Goal: Task Accomplishment & Management: Use online tool/utility

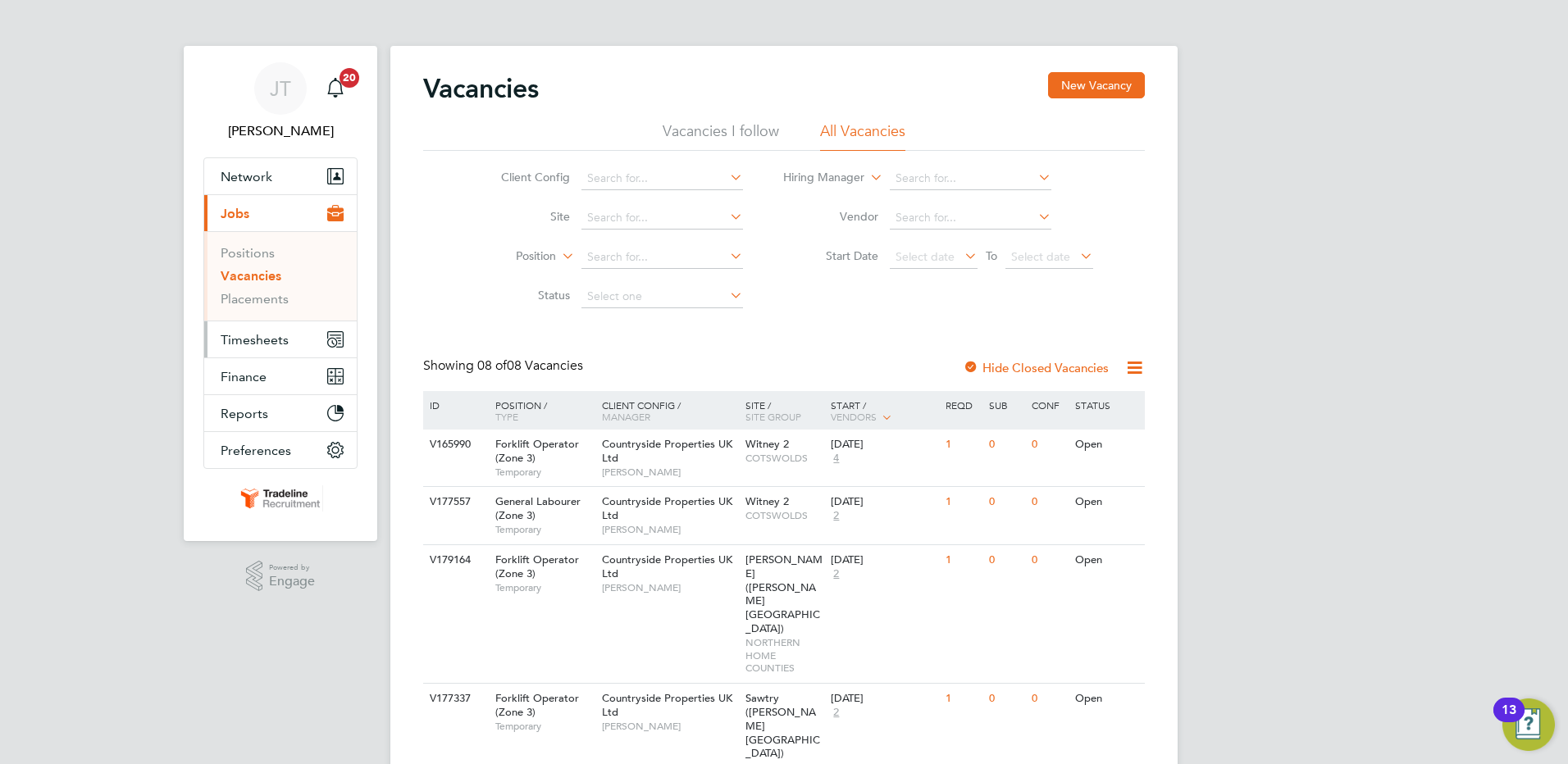
click at [248, 344] on span "Timesheets" at bounding box center [254, 340] width 68 height 16
click at [258, 347] on span "Timesheets" at bounding box center [254, 340] width 68 height 16
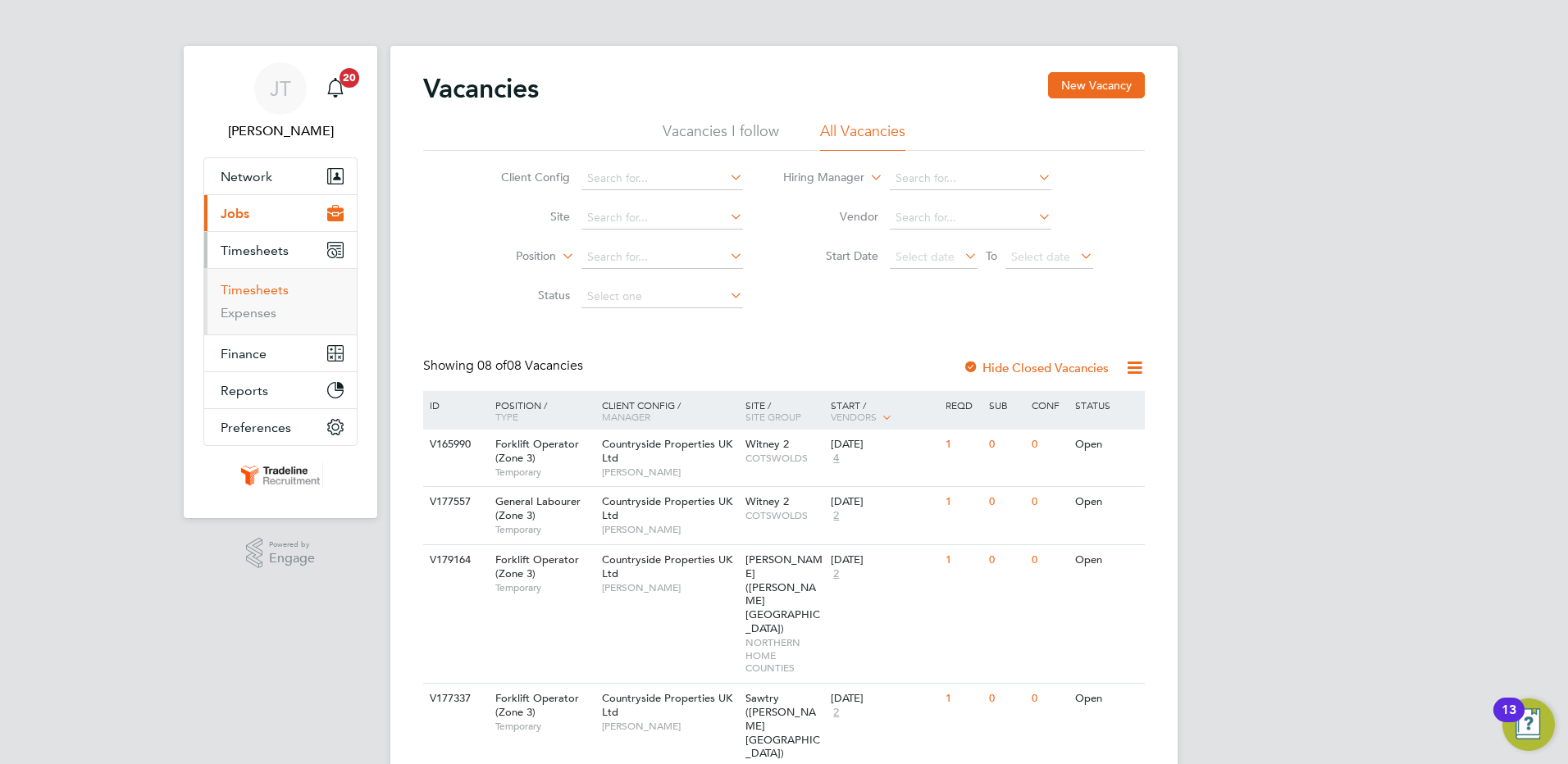
click at [272, 293] on link "Timesheets" at bounding box center [254, 290] width 68 height 16
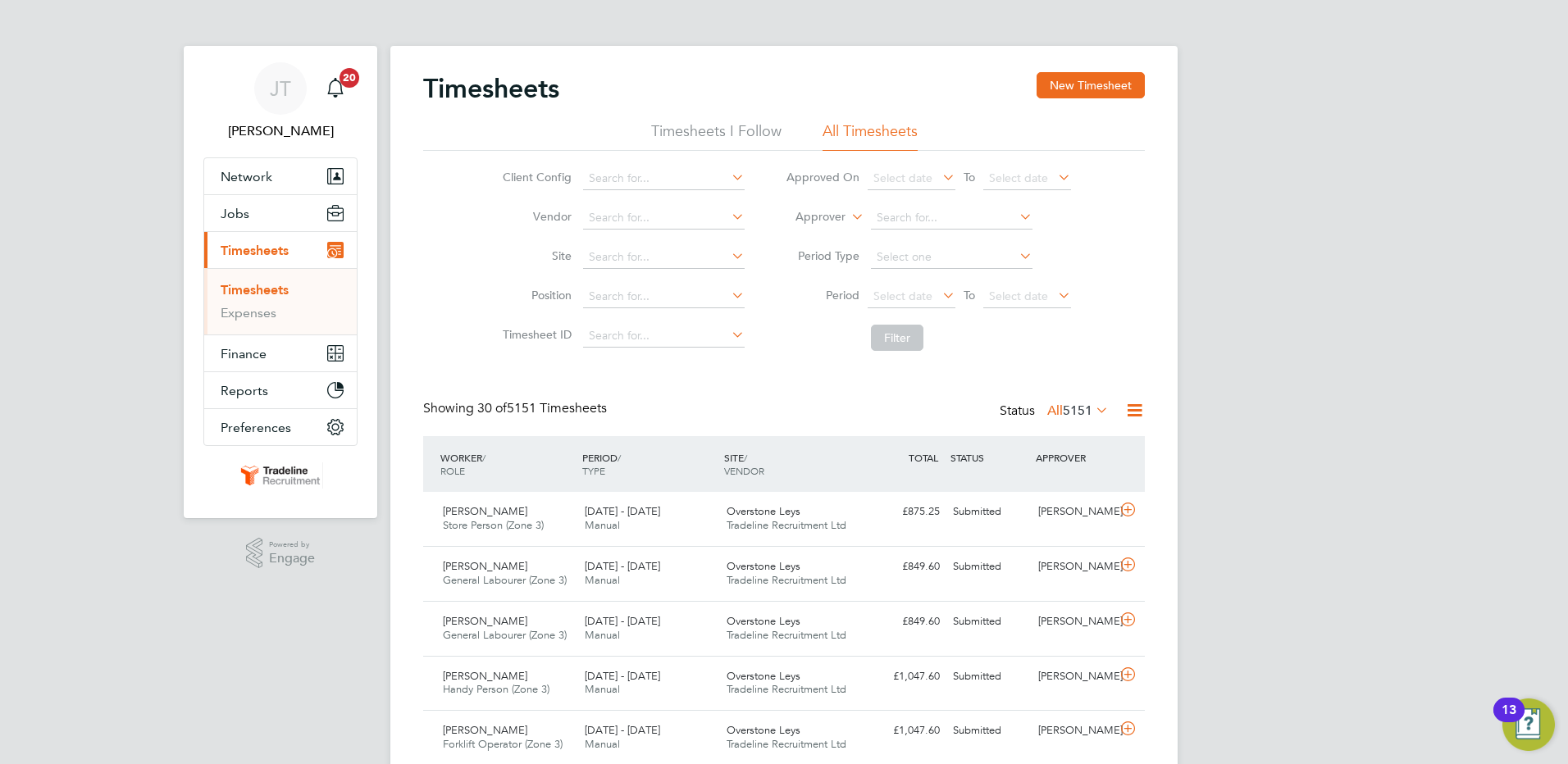
click at [848, 214] on icon at bounding box center [848, 212] width 0 height 15
click at [834, 234] on li "Worker" at bounding box center [805, 236] width 81 height 22
click at [905, 214] on input at bounding box center [951, 217] width 161 height 23
click at [927, 322] on li "[PERSON_NAME]" at bounding box center [971, 329] width 203 height 22
type input "[PERSON_NAME]"
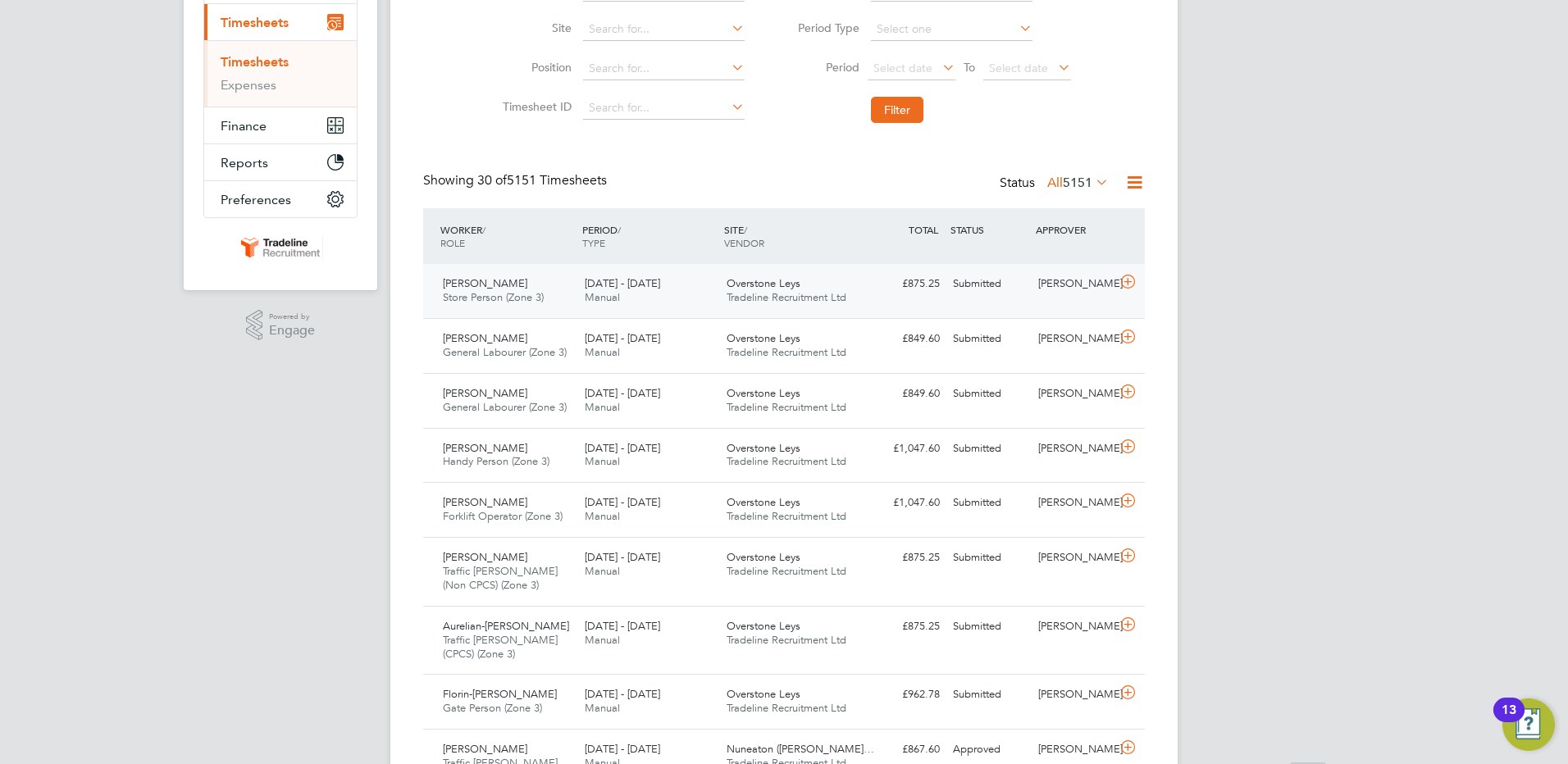
scroll to position [246, 0]
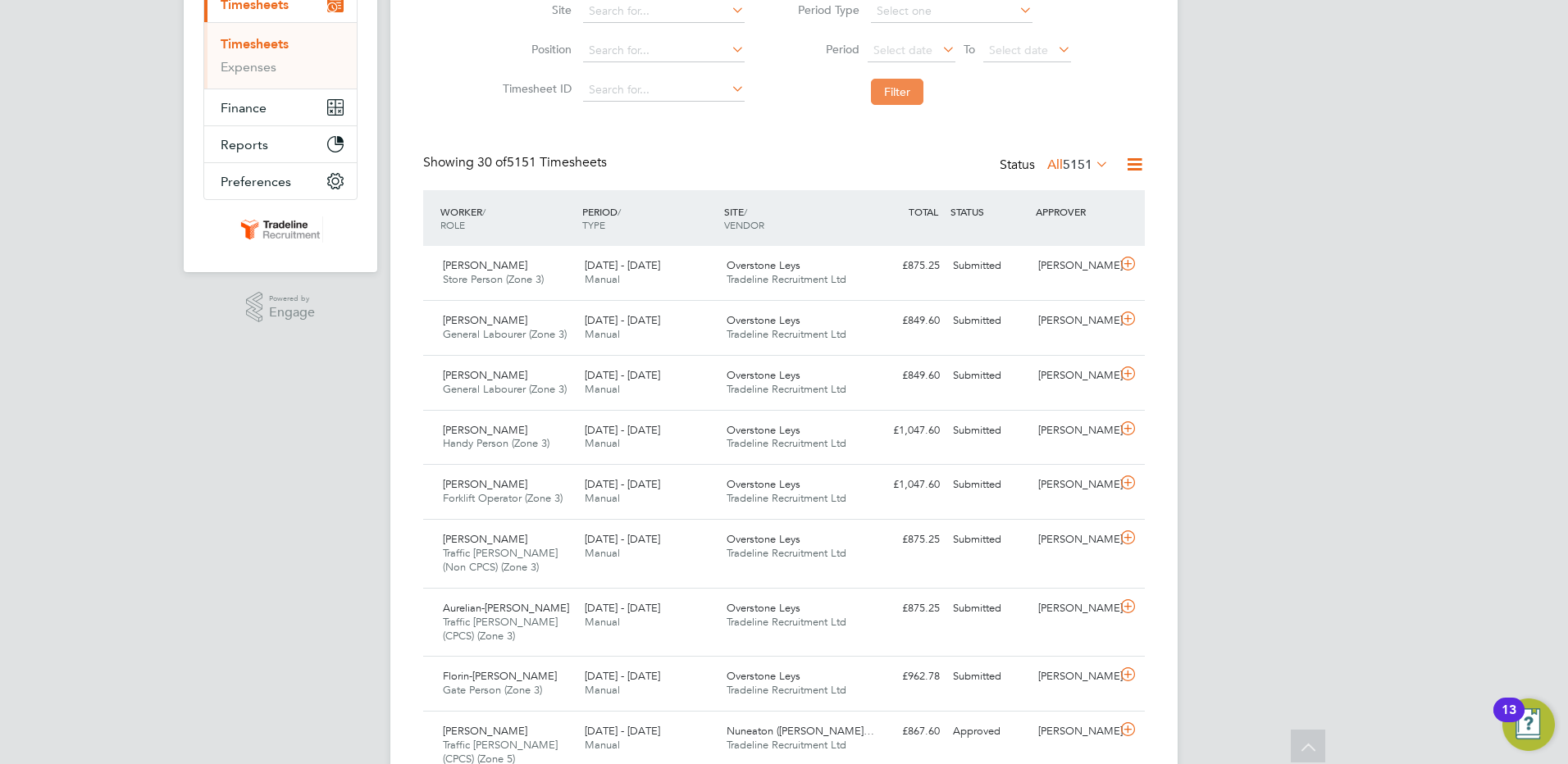
click at [893, 92] on button "Filter" at bounding box center [897, 92] width 52 height 27
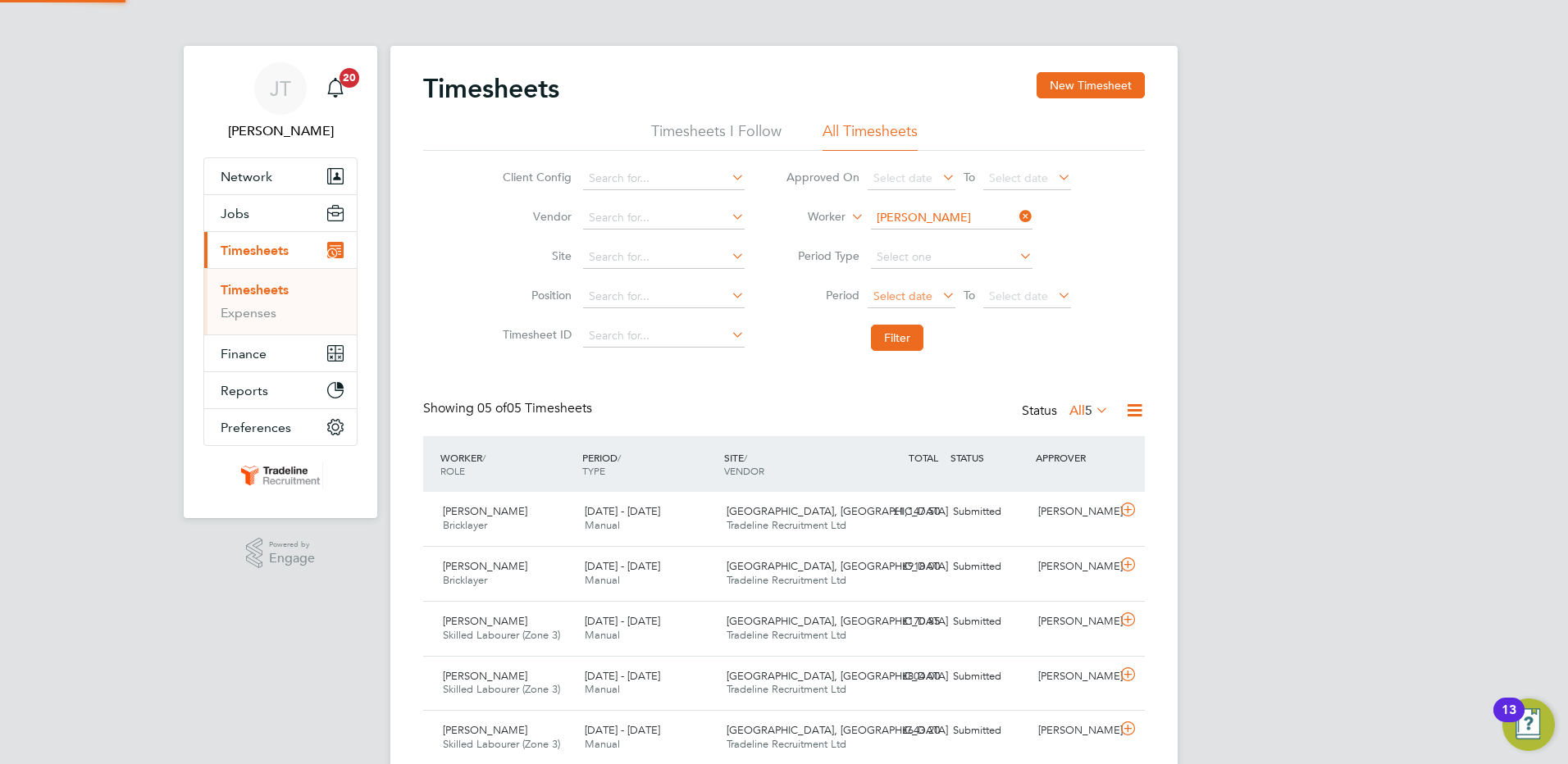
scroll to position [8, 8]
click at [770, 530] on span "Tradeline Recruitment Ltd" at bounding box center [786, 525] width 120 height 14
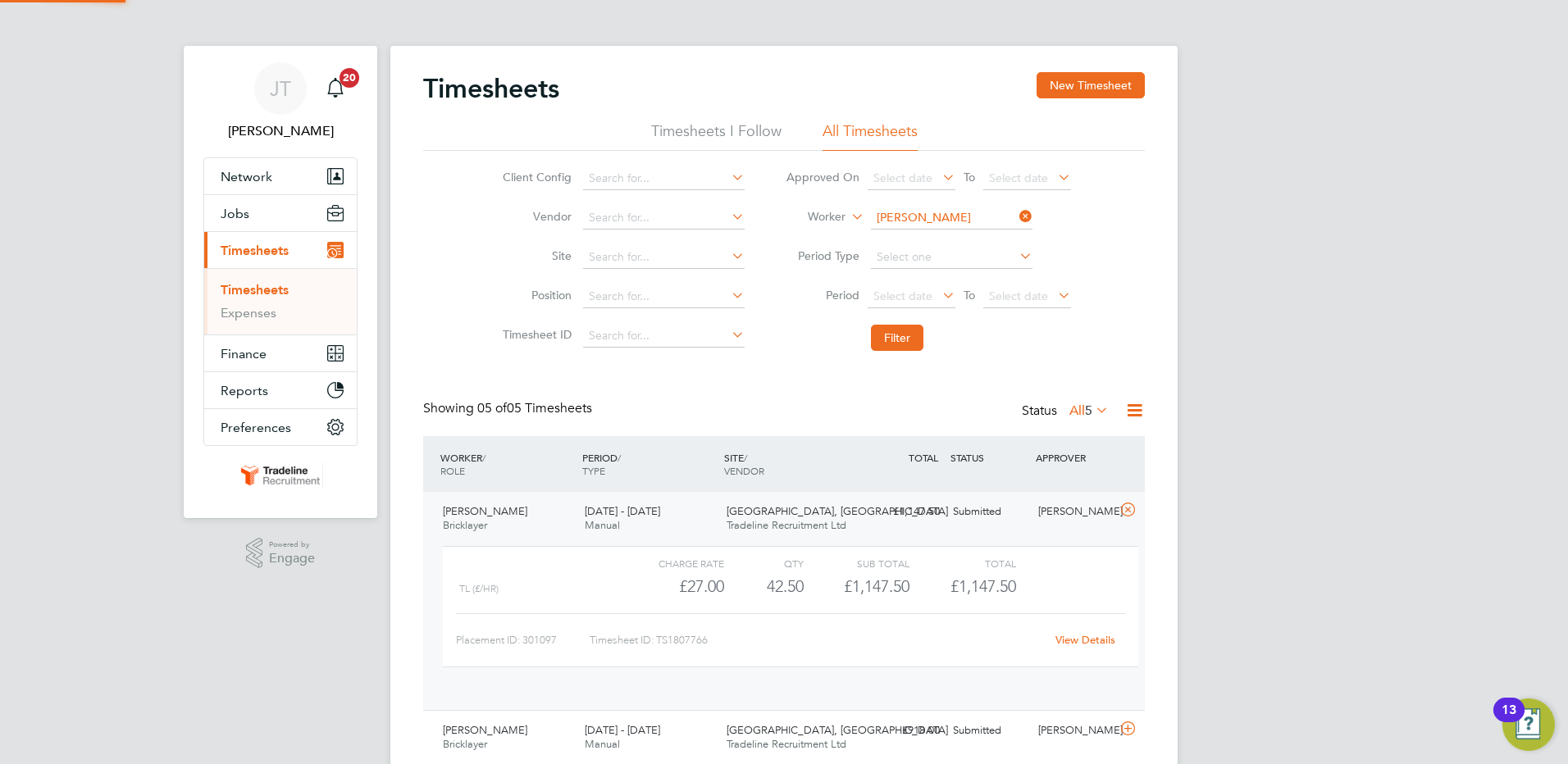
scroll to position [28, 160]
